Goal: Navigation & Orientation: Find specific page/section

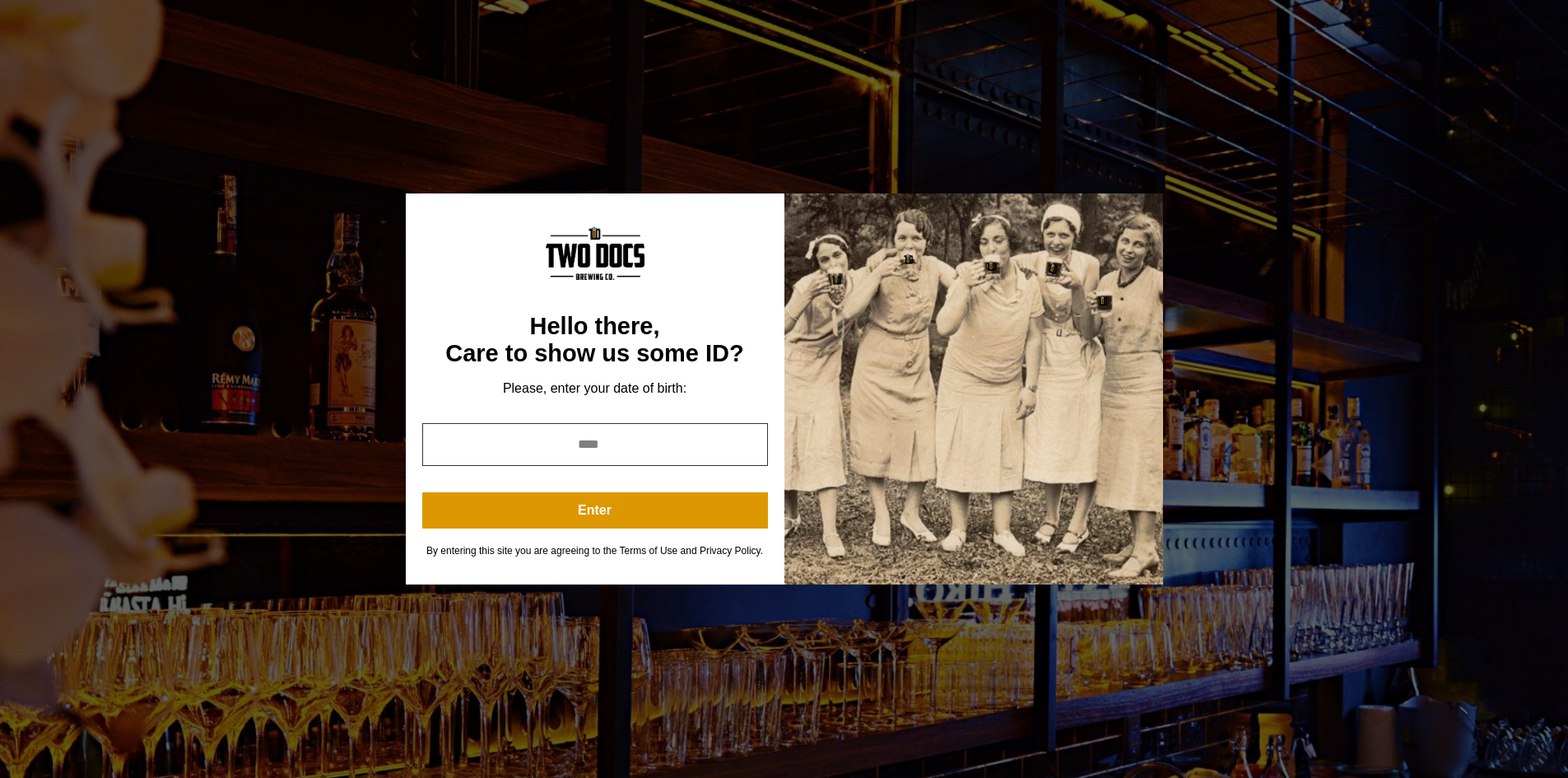
click at [639, 454] on input "year" at bounding box center [596, 444] width 346 height 43
click at [743, 452] on input "*" at bounding box center [596, 444] width 346 height 43
type input "****"
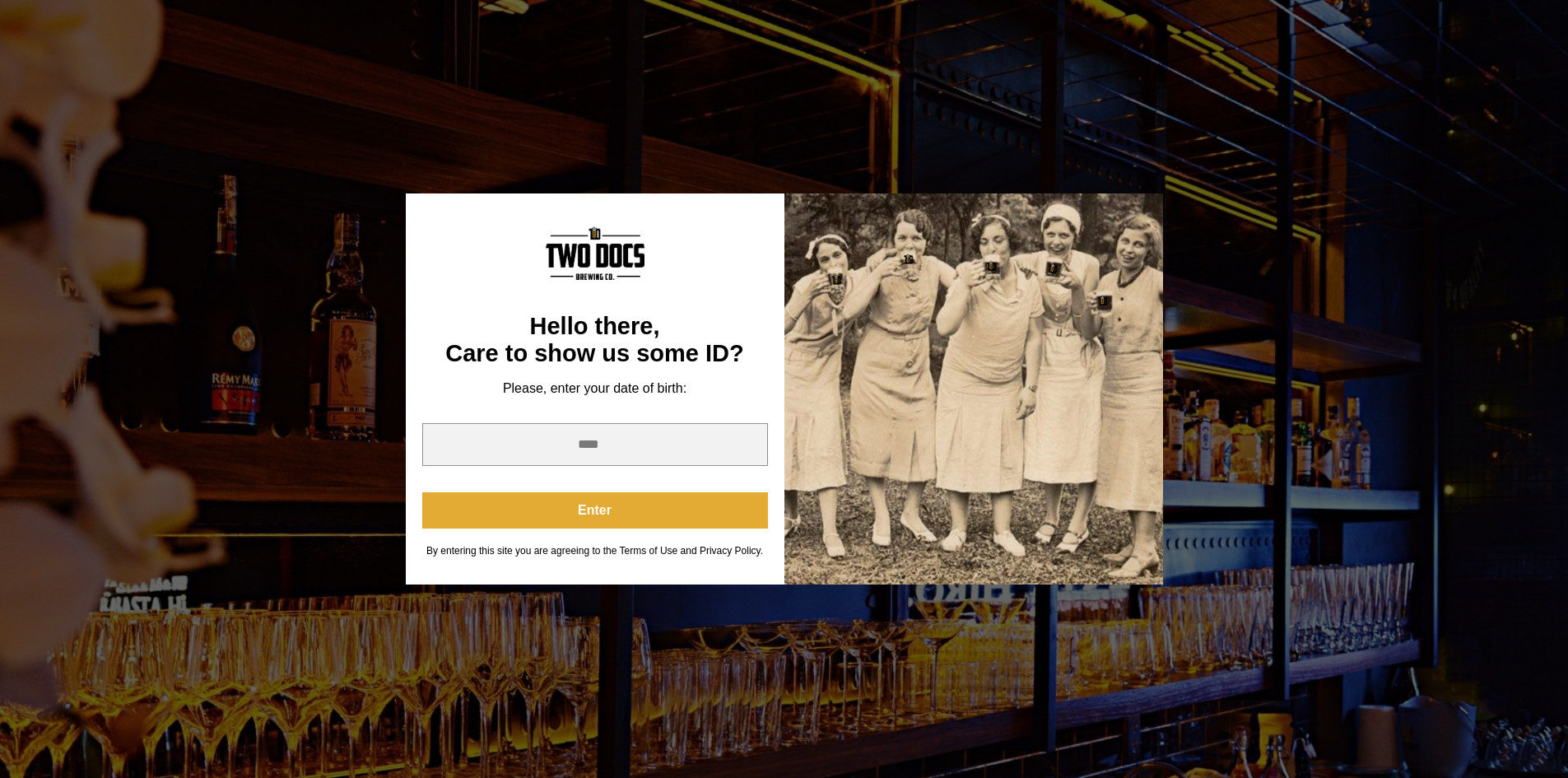
click at [616, 519] on button "Enter" at bounding box center [596, 511] width 346 height 36
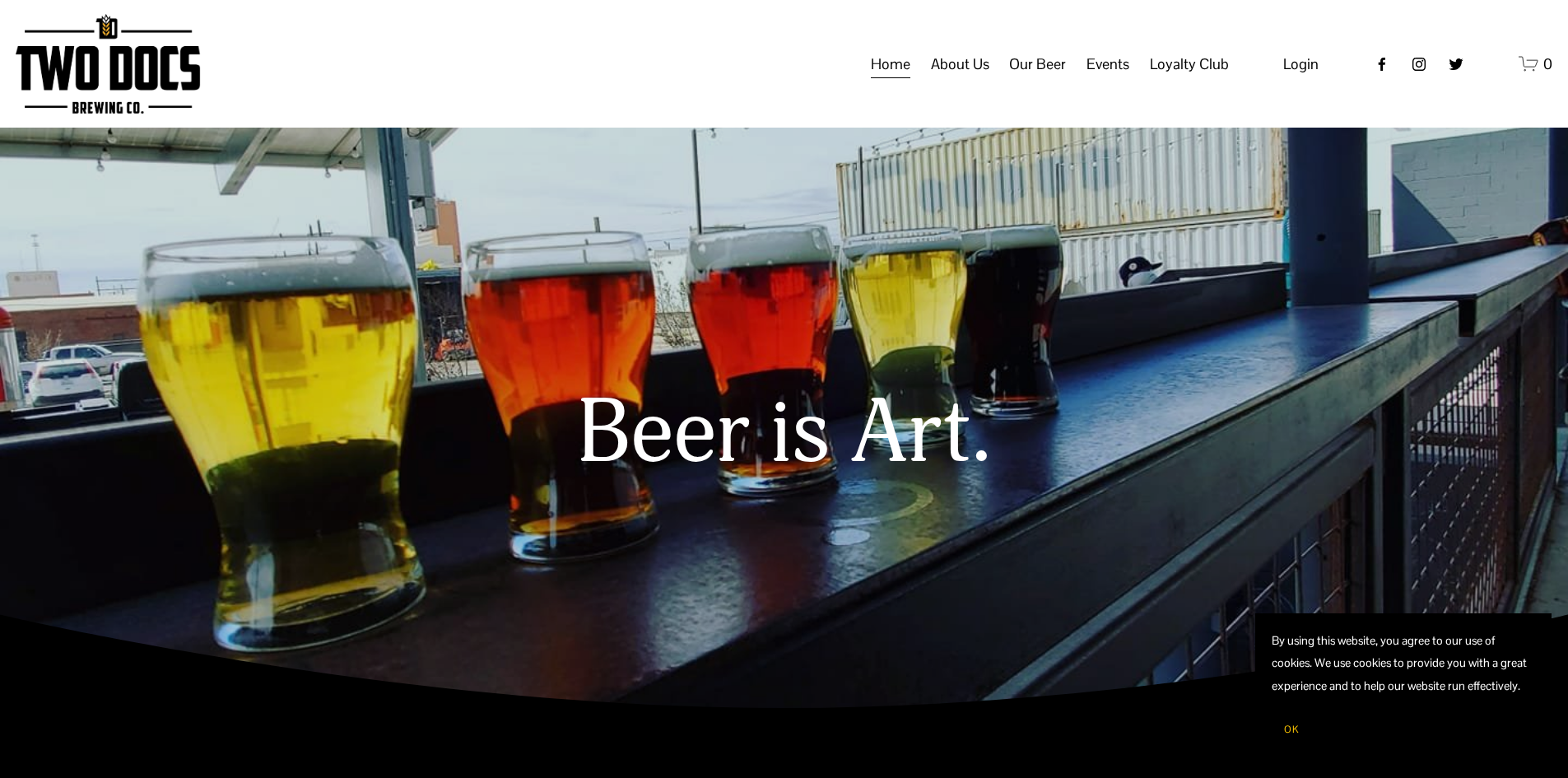
click at [1046, 78] on span "Our Beer" at bounding box center [1037, 63] width 57 height 28
click at [0, 0] on span "Taproom Menu" at bounding box center [0, 0] width 0 height 0
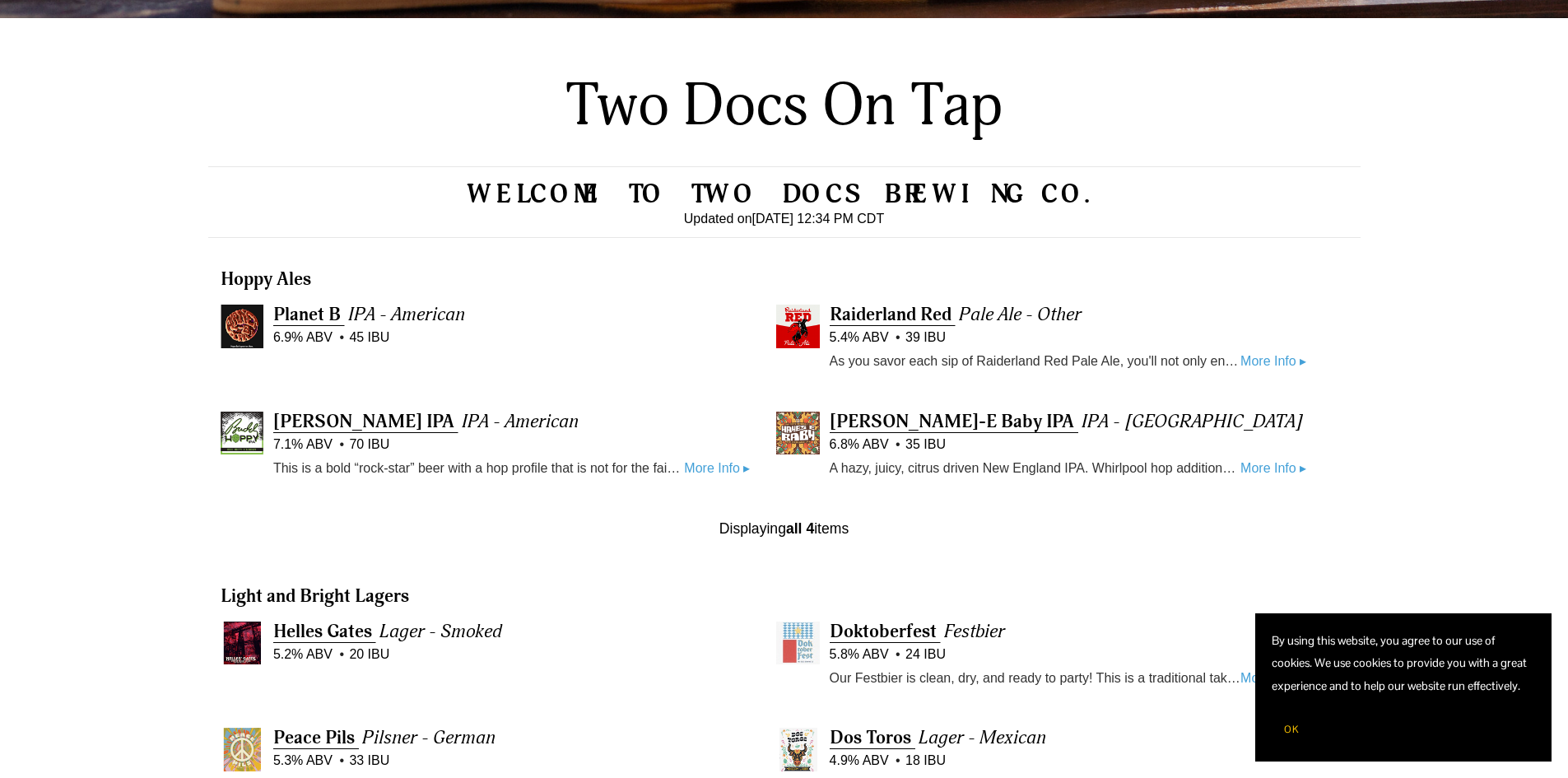
scroll to position [577, 0]
